Goal: Go to known website: Go to known website

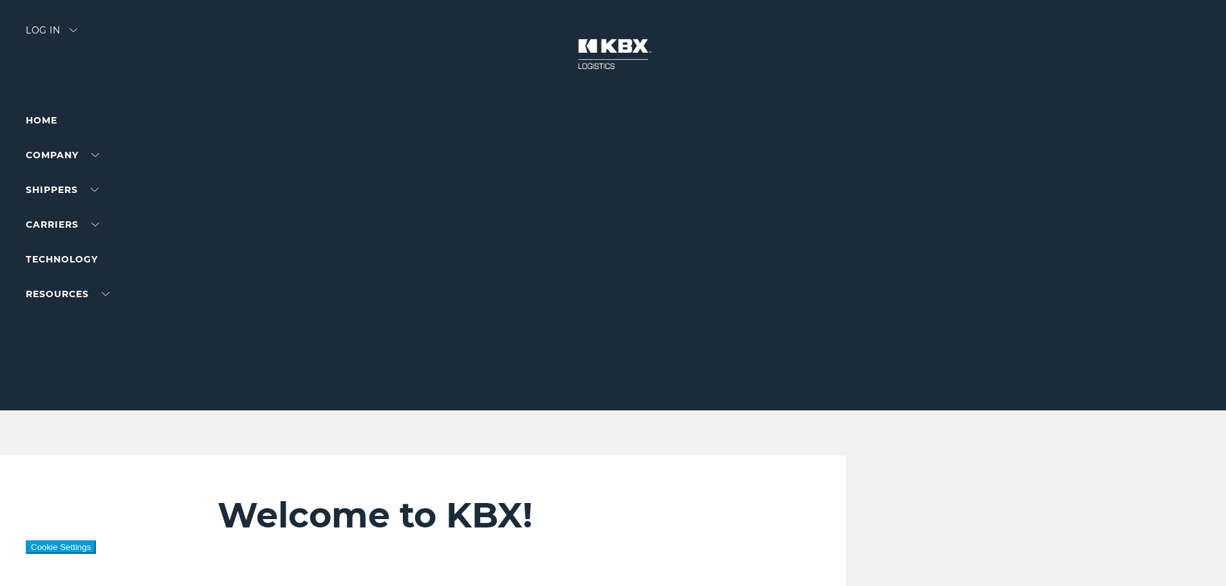
click at [42, 38] on div "Log in" at bounding box center [52, 35] width 52 height 19
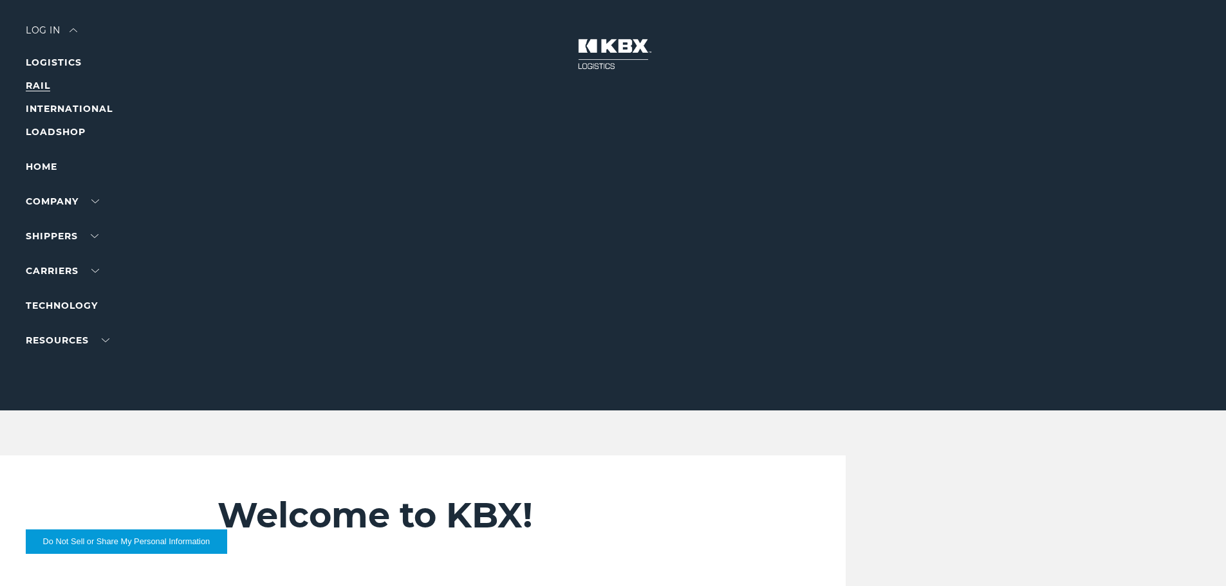
click at [42, 82] on link "RAIL" at bounding box center [38, 86] width 24 height 12
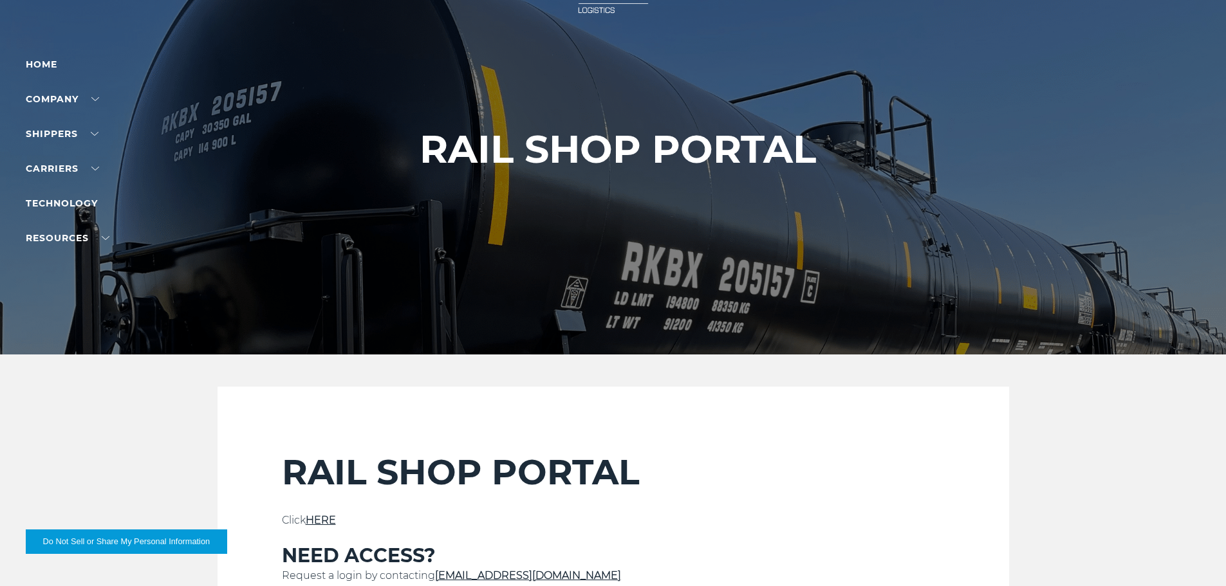
scroll to position [129, 0]
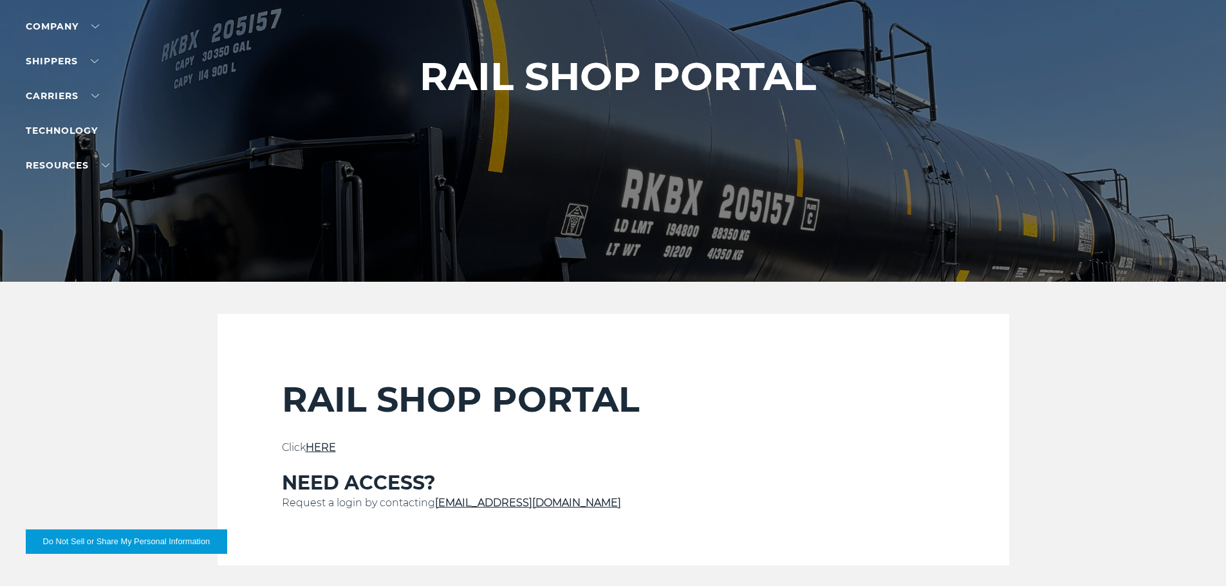
click at [309, 445] on link "HERE" at bounding box center [321, 448] width 30 height 12
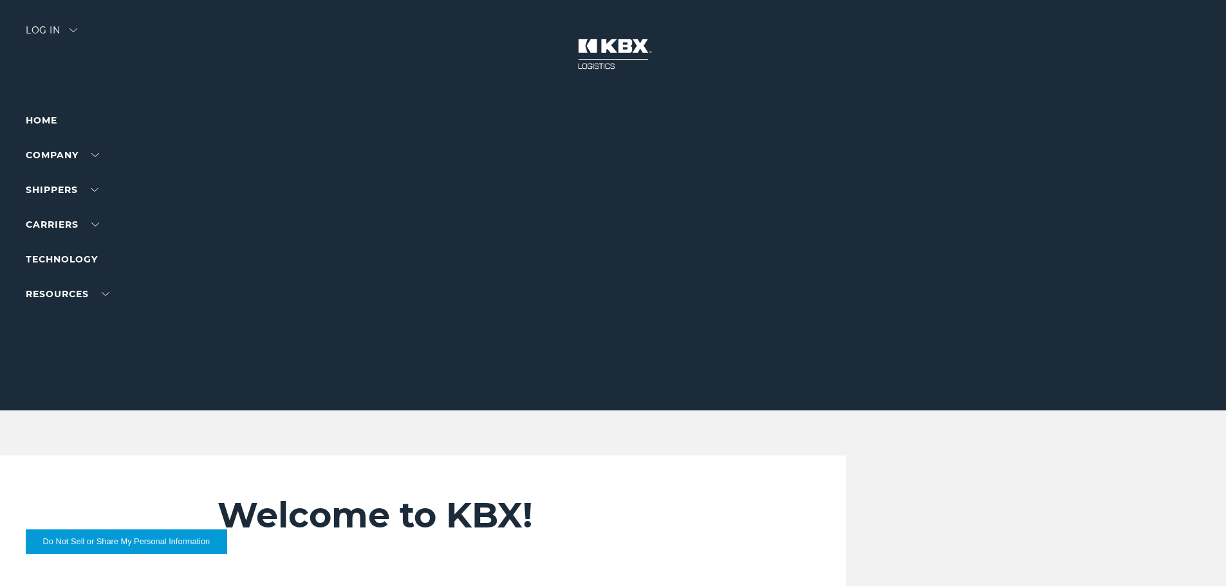
click at [47, 54] on div at bounding box center [618, 205] width 1236 height 411
click at [50, 26] on div "Log in" at bounding box center [52, 35] width 52 height 19
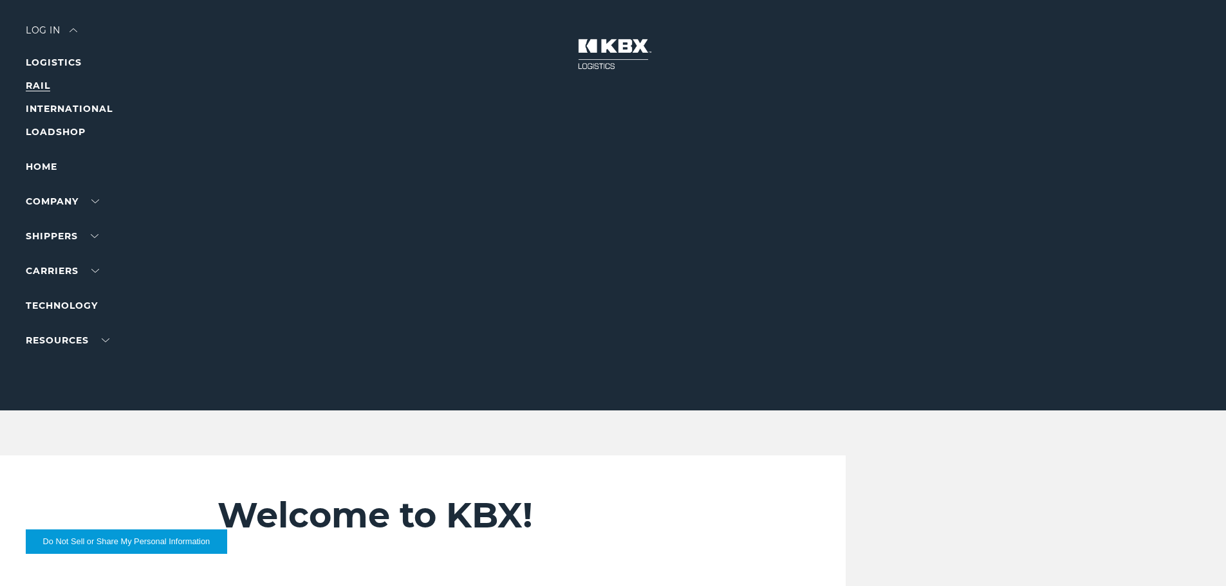
click at [35, 84] on link "RAIL" at bounding box center [38, 86] width 24 height 12
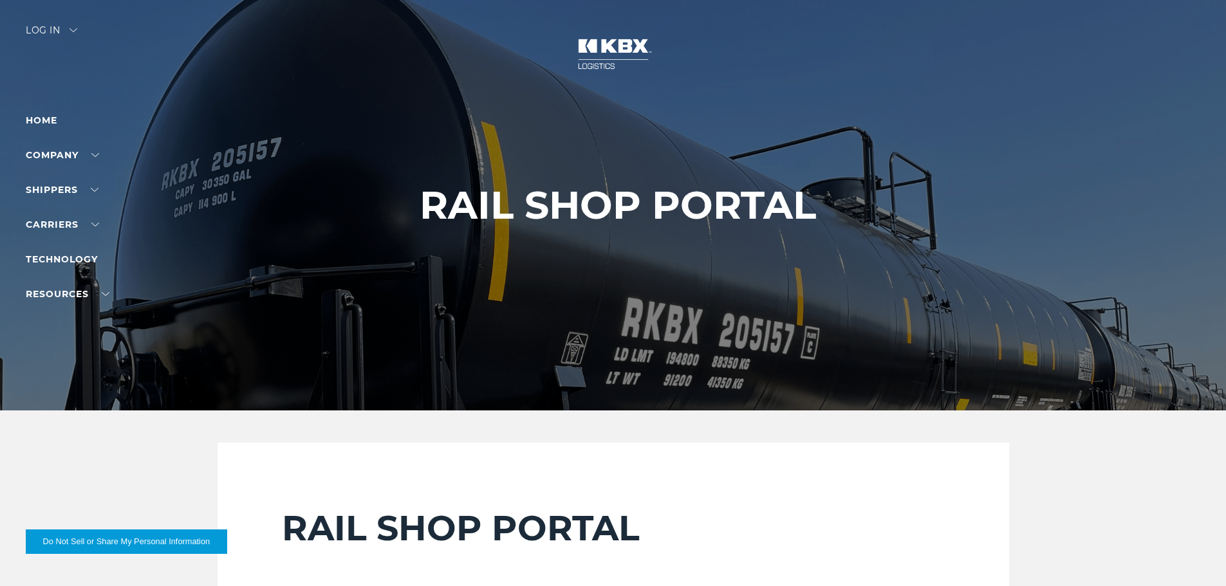
scroll to position [193, 0]
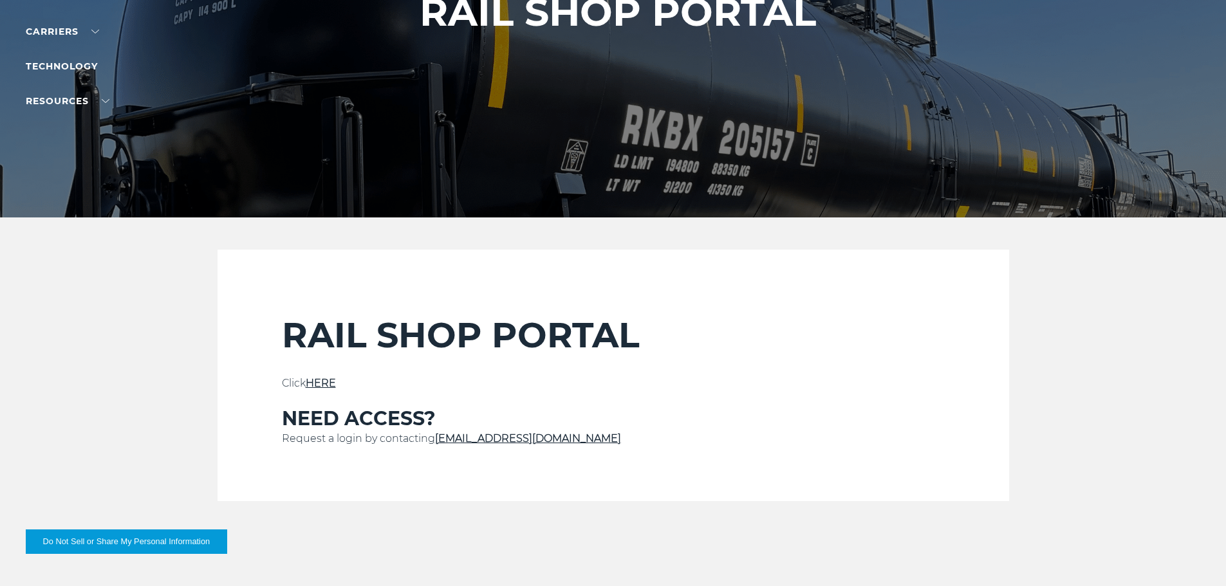
click at [286, 346] on h2 "RAIL SHOP PORTAL" at bounding box center [613, 335] width 663 height 42
click at [335, 396] on p at bounding box center [613, 398] width 663 height 15
click at [318, 379] on link "HERE" at bounding box center [321, 383] width 30 height 12
